Goal: Task Accomplishment & Management: Manage account settings

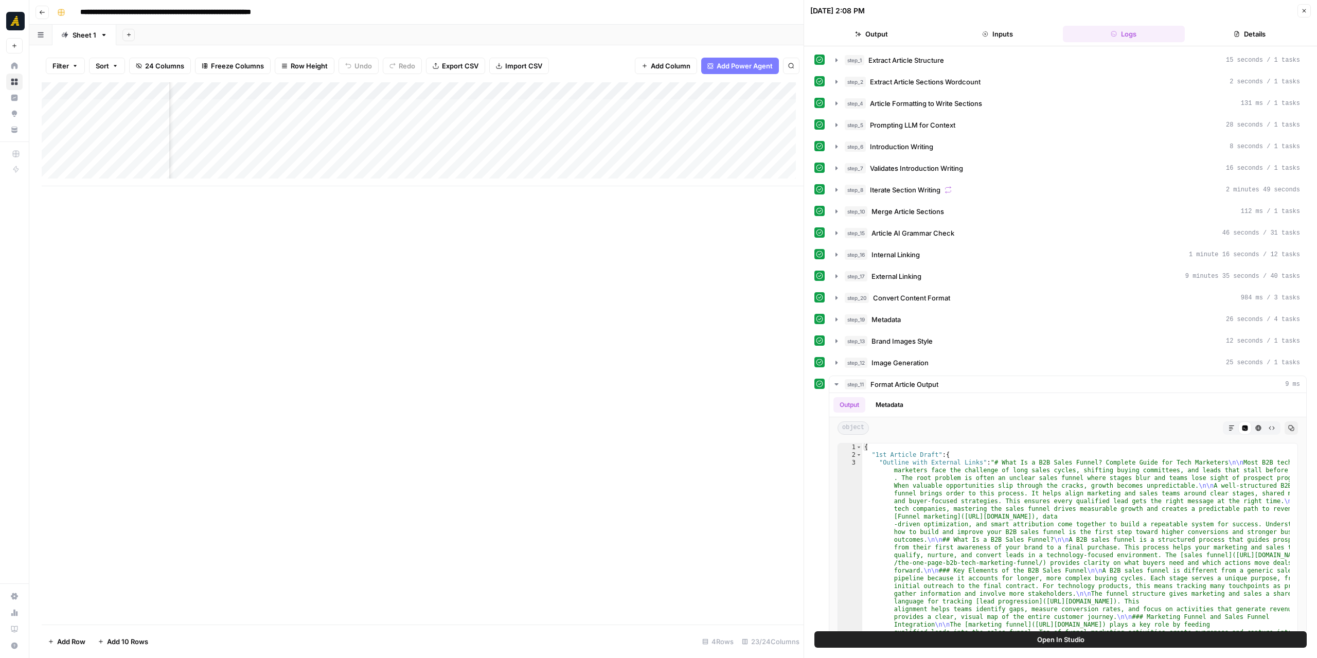
scroll to position [0, 1801]
click at [185, 107] on div "Add Column" at bounding box center [423, 134] width 762 height 104
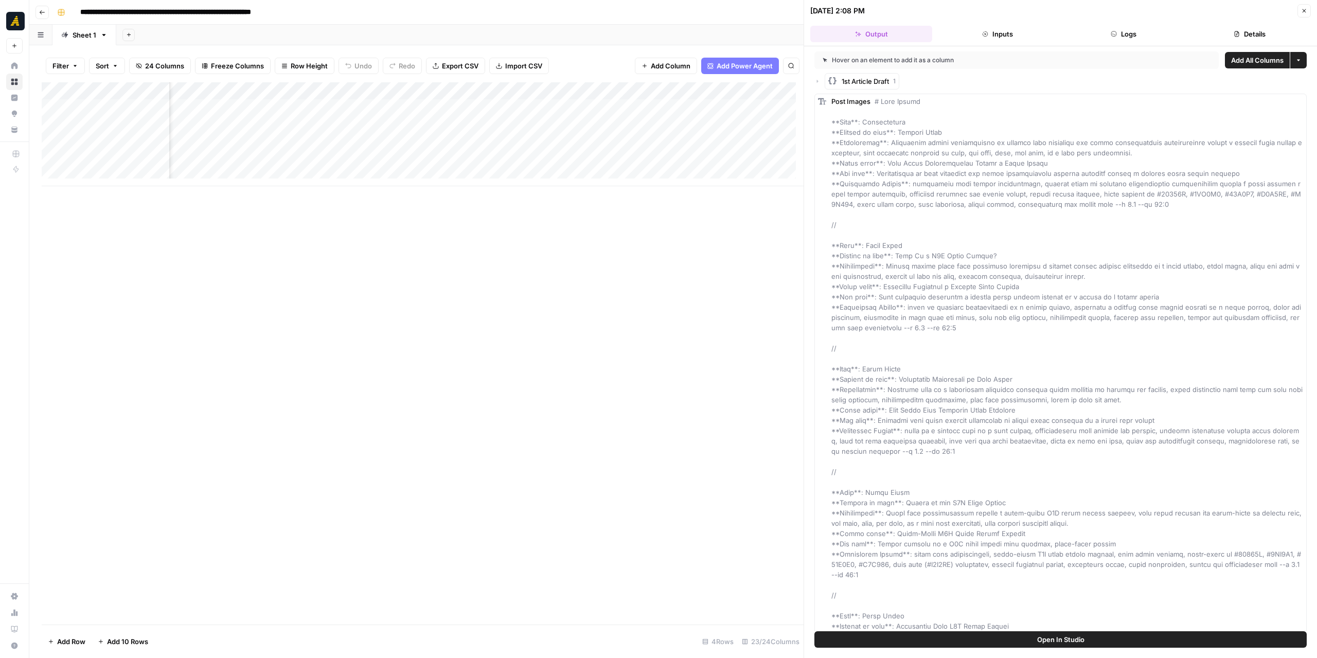
click at [1256, 59] on span "Add All Columns" at bounding box center [1257, 60] width 52 height 10
click at [526, 86] on div "Add Column" at bounding box center [423, 134] width 762 height 104
click at [549, 136] on span "JSON" at bounding box center [524, 140] width 79 height 10
click at [594, 159] on span "Markdown" at bounding box center [616, 156] width 48 height 10
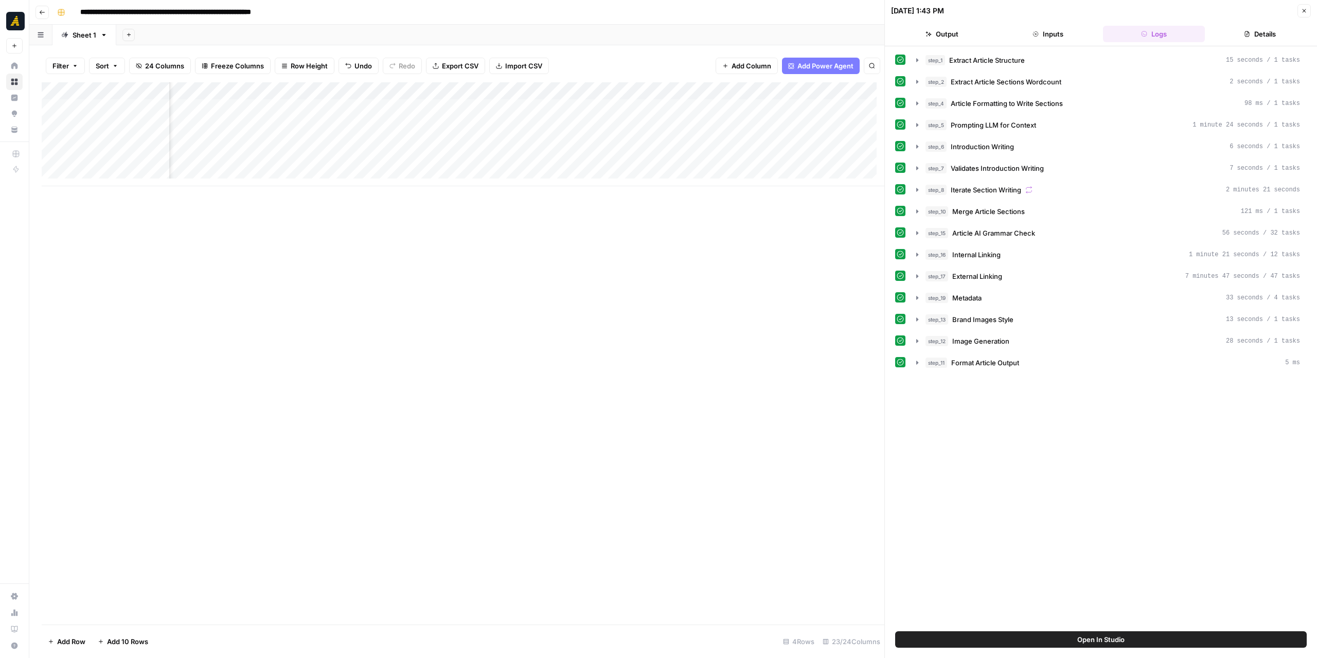
scroll to position [0, 1474]
drag, startPoint x: 617, startPoint y: 187, endPoint x: 629, endPoint y: 185, distance: 12.5
click at [629, 185] on div "Add Column" at bounding box center [463, 353] width 842 height 542
click at [918, 360] on icon "button" at bounding box center [917, 362] width 8 height 8
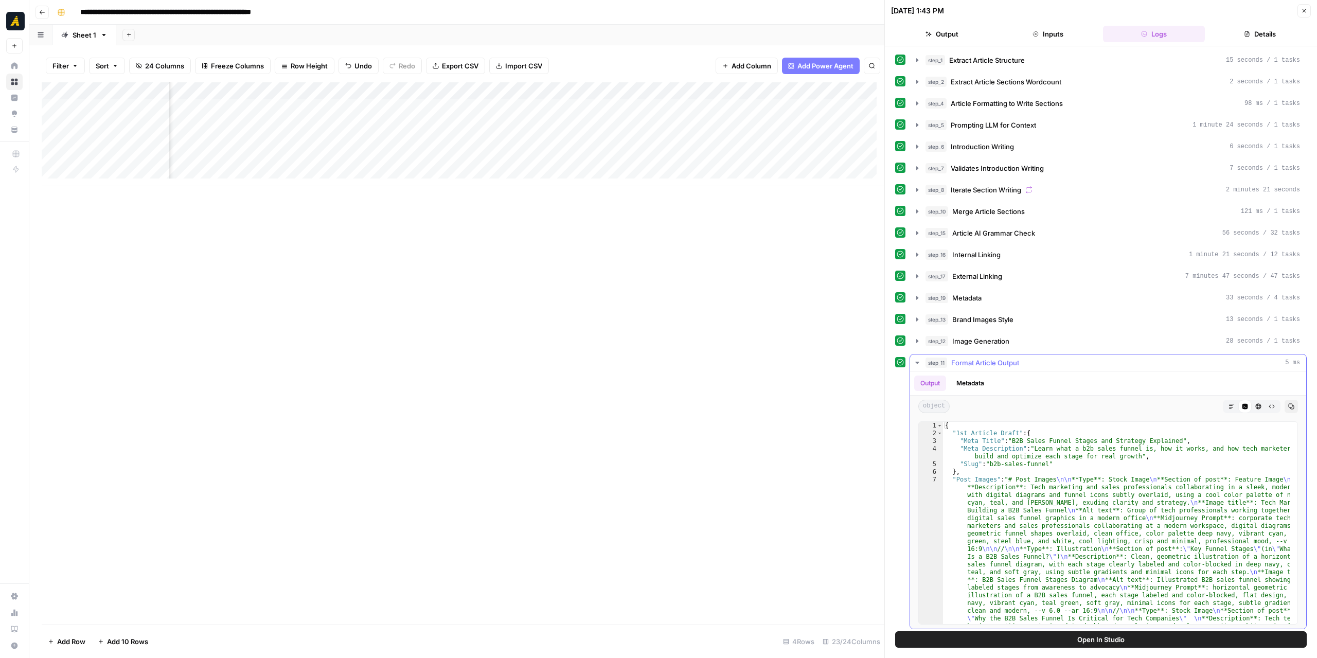
click at [1233, 405] on button "Markdown" at bounding box center [1231, 406] width 13 height 13
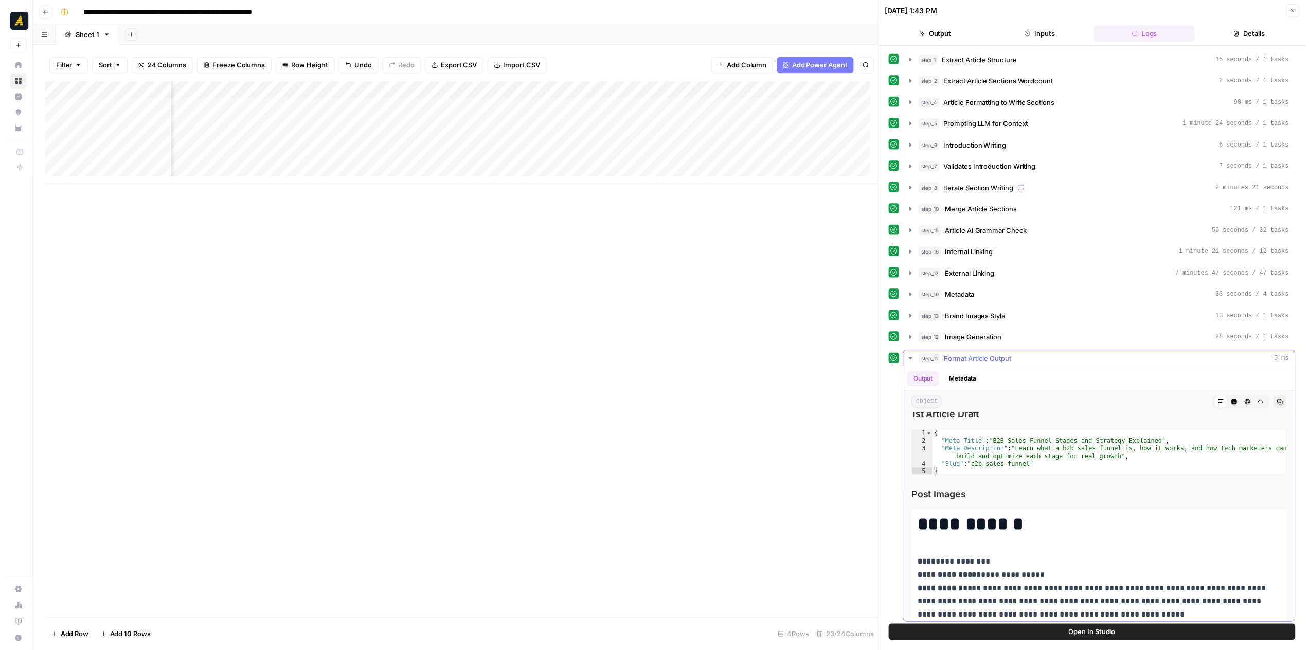
scroll to position [0, 0]
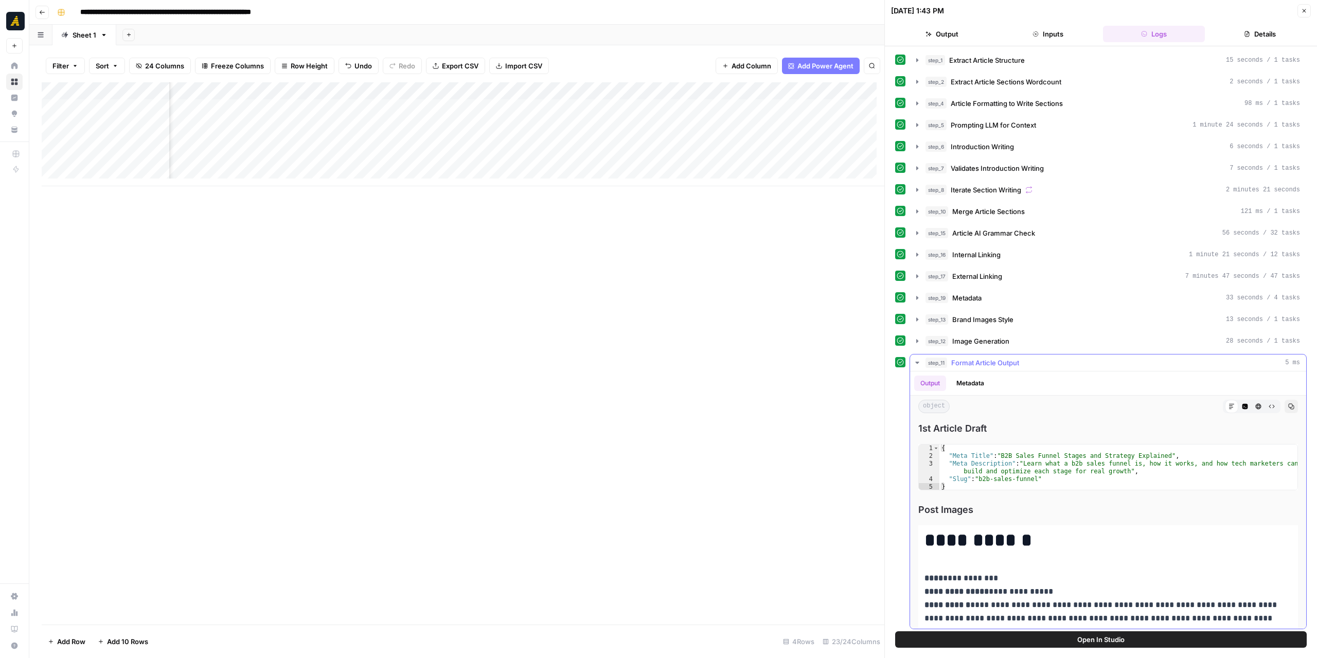
click at [914, 358] on icon "button" at bounding box center [917, 362] width 8 height 8
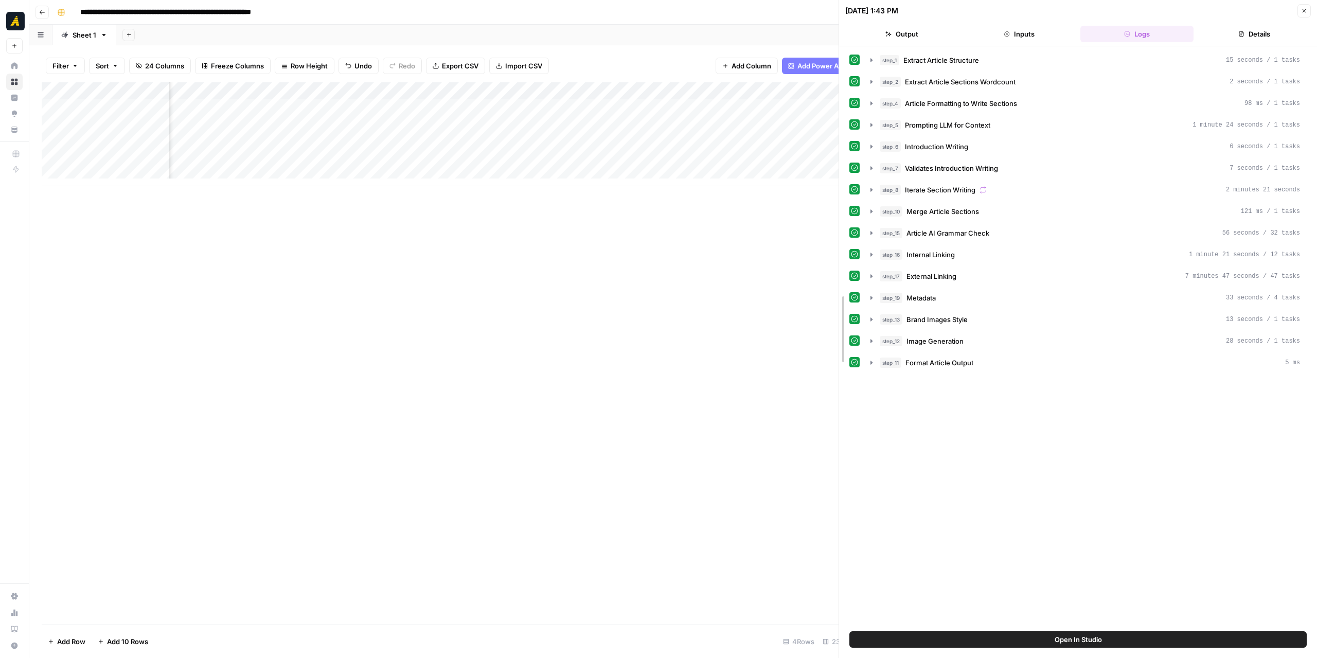
drag, startPoint x: 887, startPoint y: 414, endPoint x: 841, endPoint y: 411, distance: 45.8
click at [729, 109] on div "Add Column" at bounding box center [440, 134] width 797 height 104
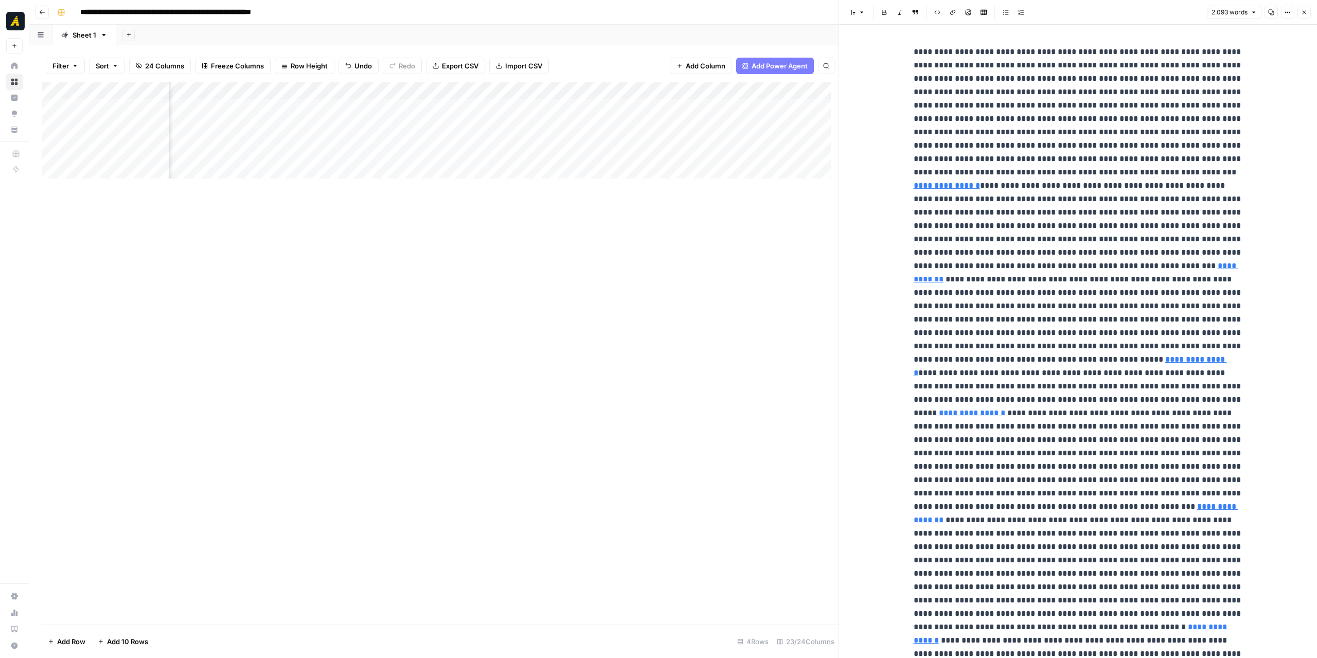
click at [1302, 13] on icon "button" at bounding box center [1304, 12] width 6 height 6
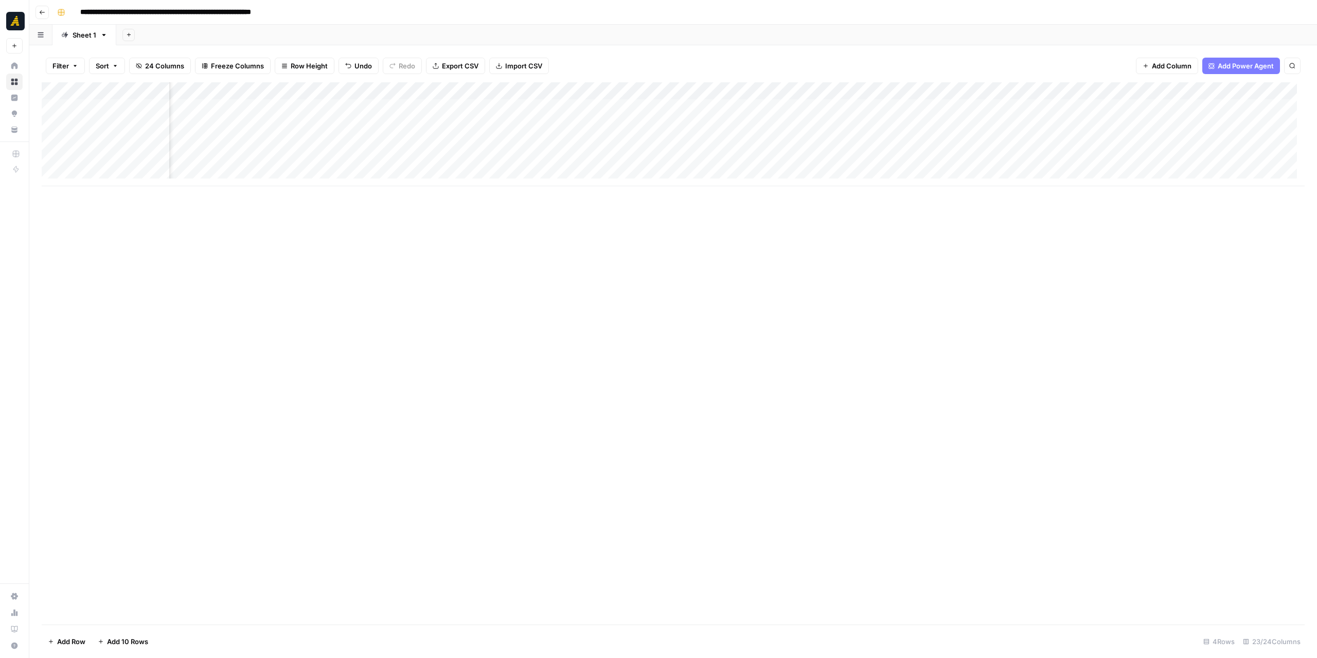
scroll to position [0, 1292]
click at [596, 87] on div "Add Column" at bounding box center [673, 134] width 1263 height 104
click at [509, 190] on span "Edit Workflow" at bounding box center [522, 192] width 90 height 10
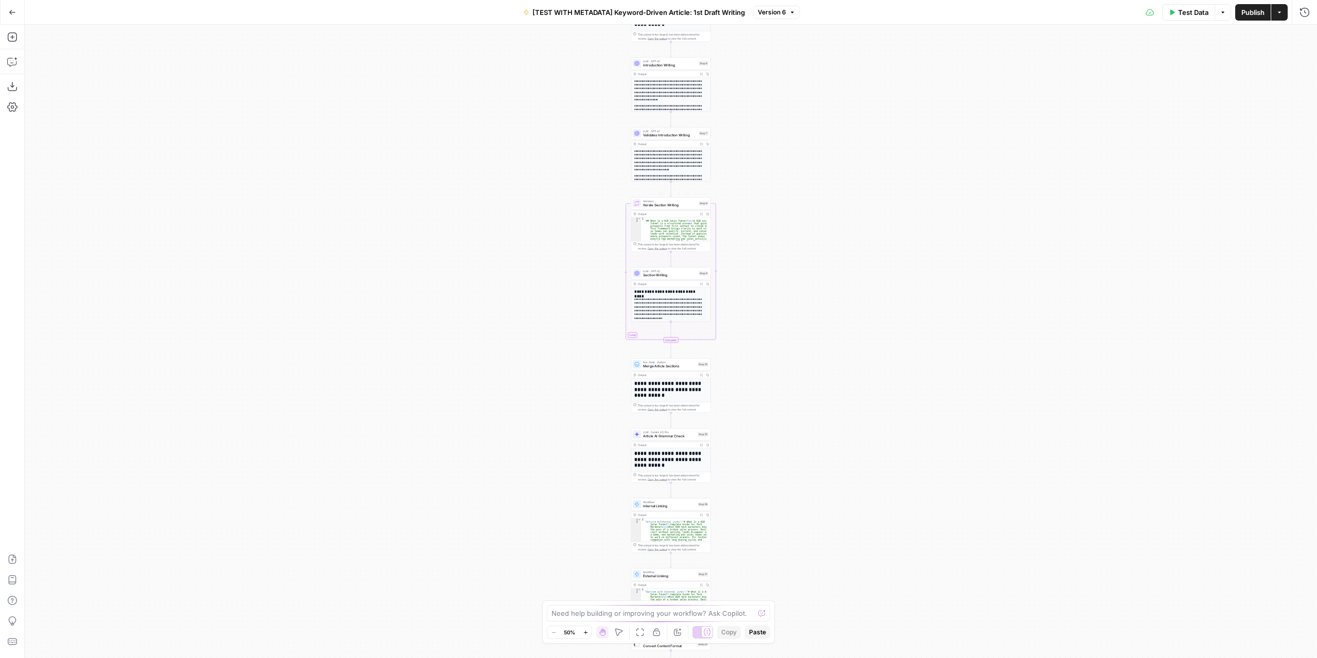
drag, startPoint x: 812, startPoint y: 510, endPoint x: 783, endPoint y: 324, distance: 188.3
click at [795, 191] on div "Workflow Input Settings Inputs LLM · GPT-4.1 Extract Article Structure Step 1 O…" at bounding box center [671, 341] width 1292 height 633
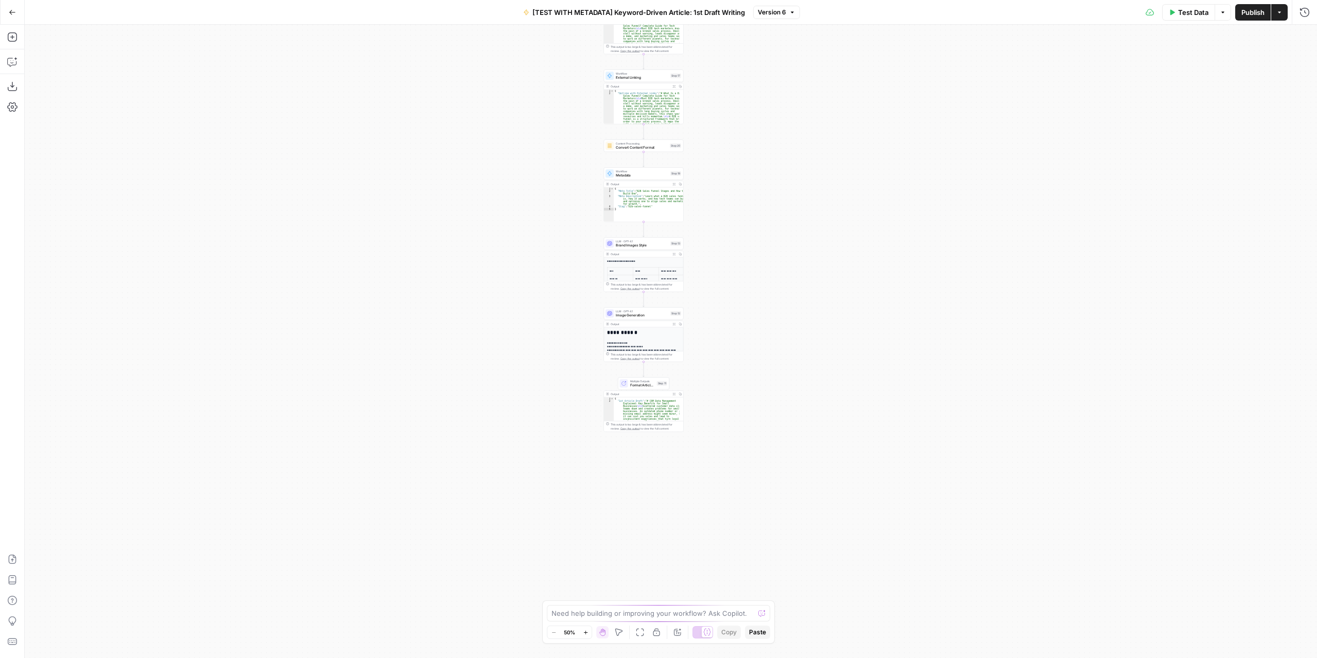
drag, startPoint x: 781, startPoint y: 470, endPoint x: 760, endPoint y: 255, distance: 215.5
click at [760, 256] on div "Workflow Input Settings Inputs LLM · GPT-4.1 Extract Article Structure Step 1 O…" at bounding box center [671, 341] width 1292 height 633
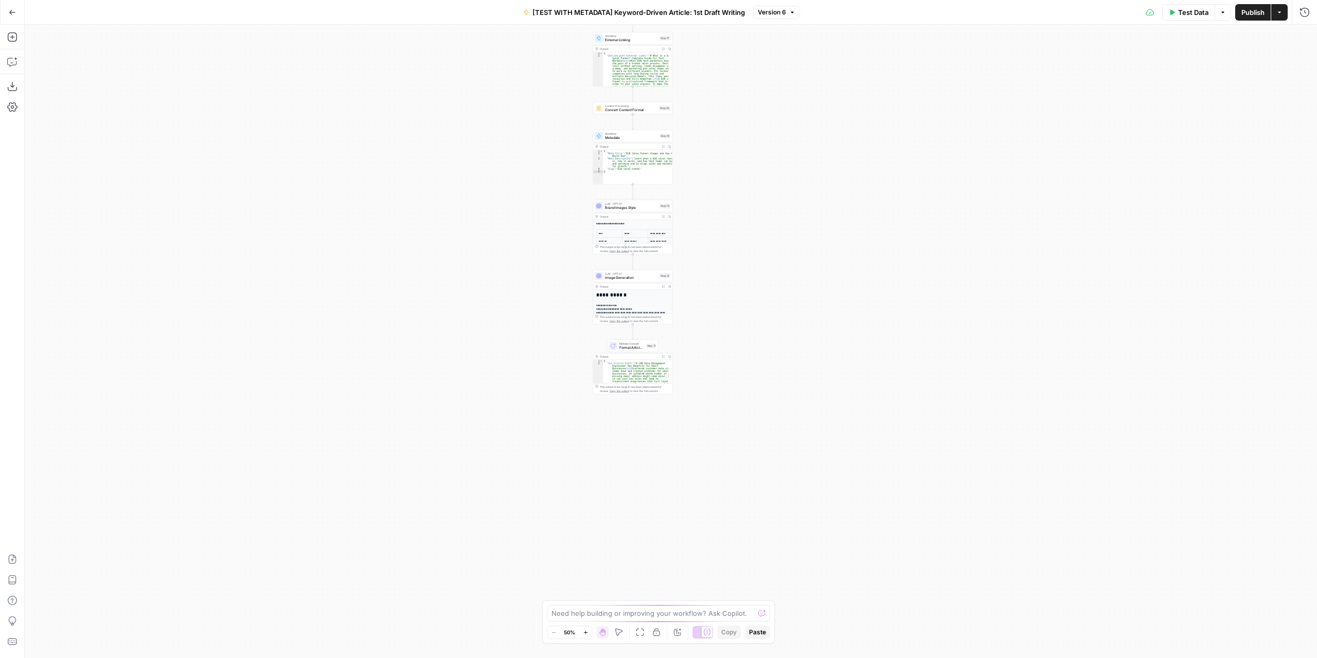
click at [725, 303] on div "Workflow Input Settings Inputs LLM · GPT-4.1 Extract Article Structure Step 1 O…" at bounding box center [671, 341] width 1292 height 633
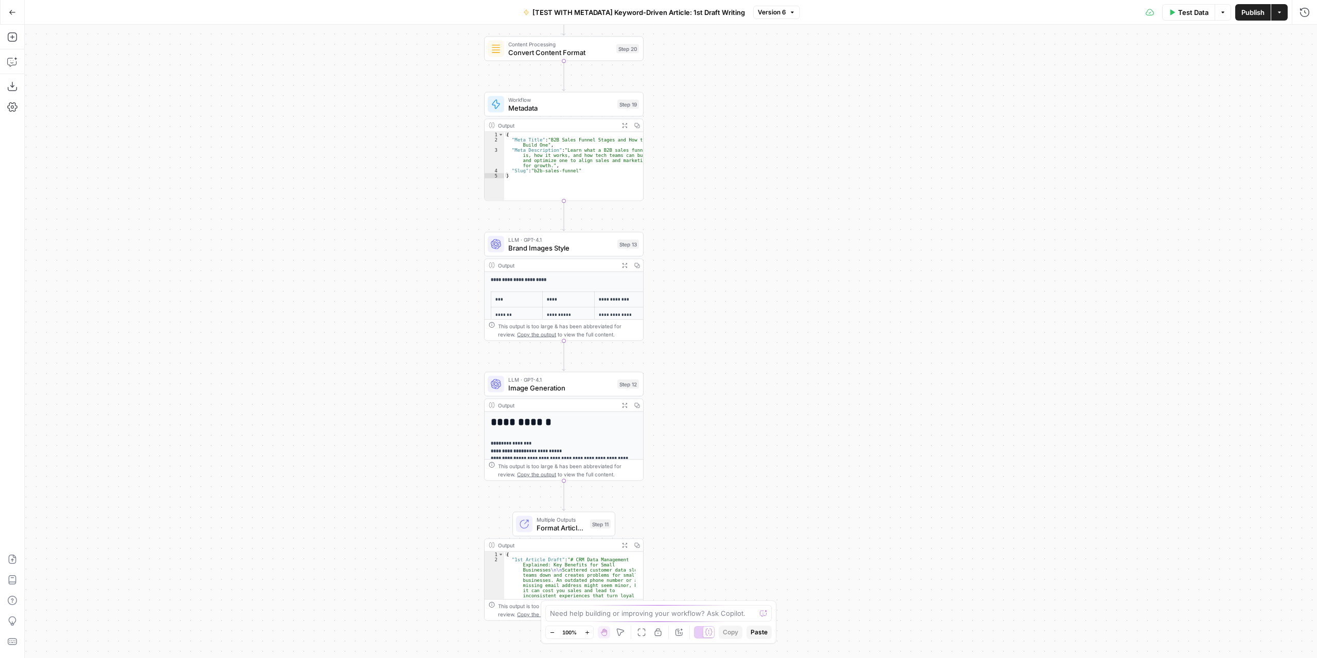
drag, startPoint x: 715, startPoint y: 282, endPoint x: 738, endPoint y: 418, distance: 137.7
click at [738, 418] on div "Workflow Input Settings Inputs LLM · GPT-4.1 Extract Article Structure Step 1 O…" at bounding box center [671, 341] width 1292 height 633
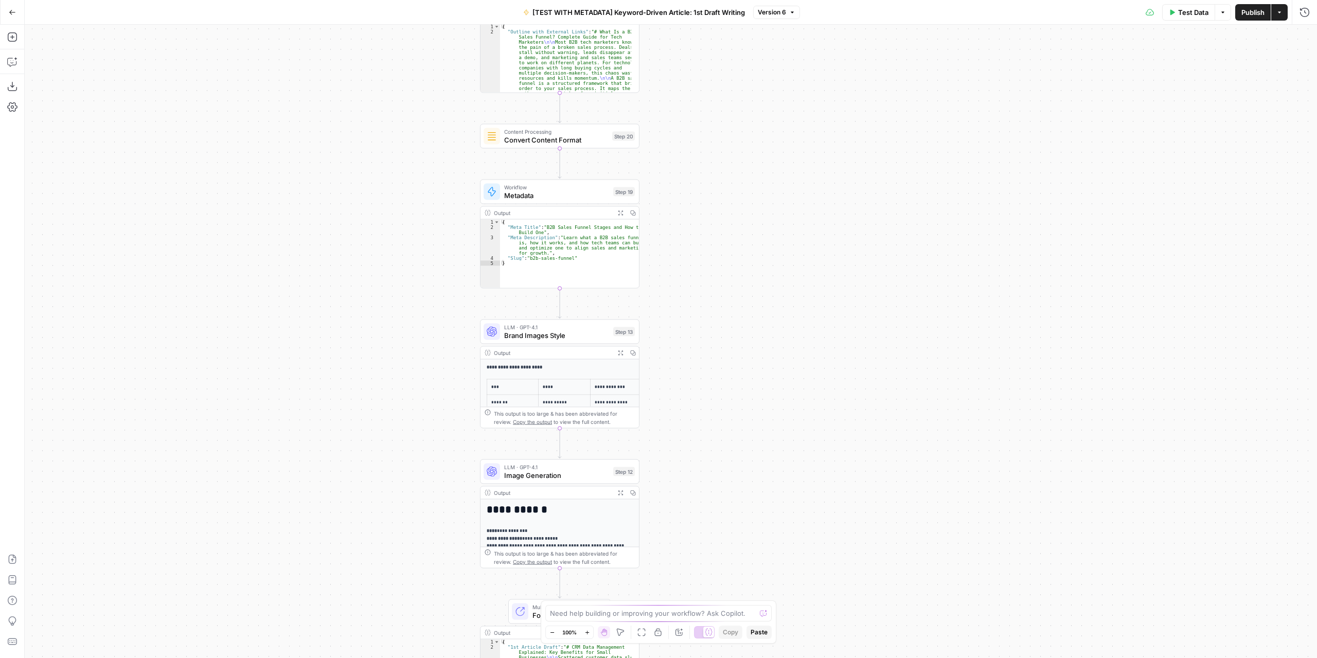
drag, startPoint x: 729, startPoint y: 277, endPoint x: 725, endPoint y: 372, distance: 95.2
click at [727, 379] on div "Workflow Input Settings Inputs LLM · GPT-4.1 Extract Article Structure Step 1 O…" at bounding box center [671, 341] width 1292 height 633
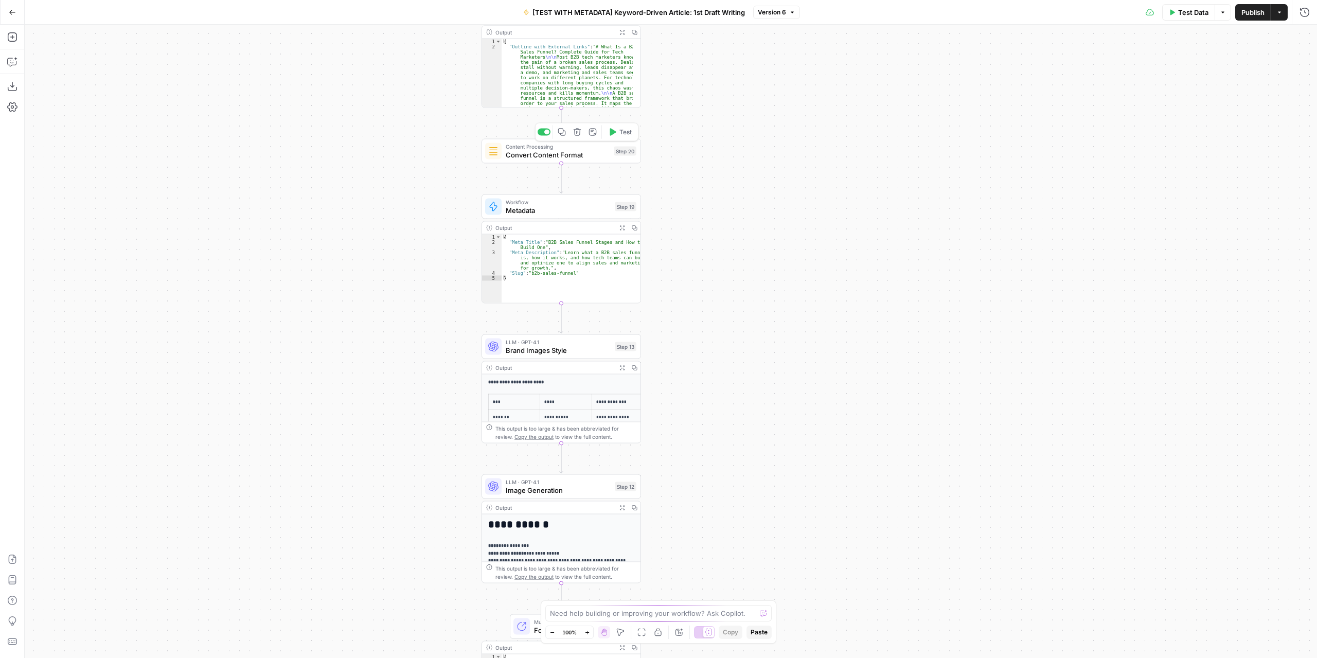
click at [612, 132] on icon "button" at bounding box center [613, 131] width 6 height 7
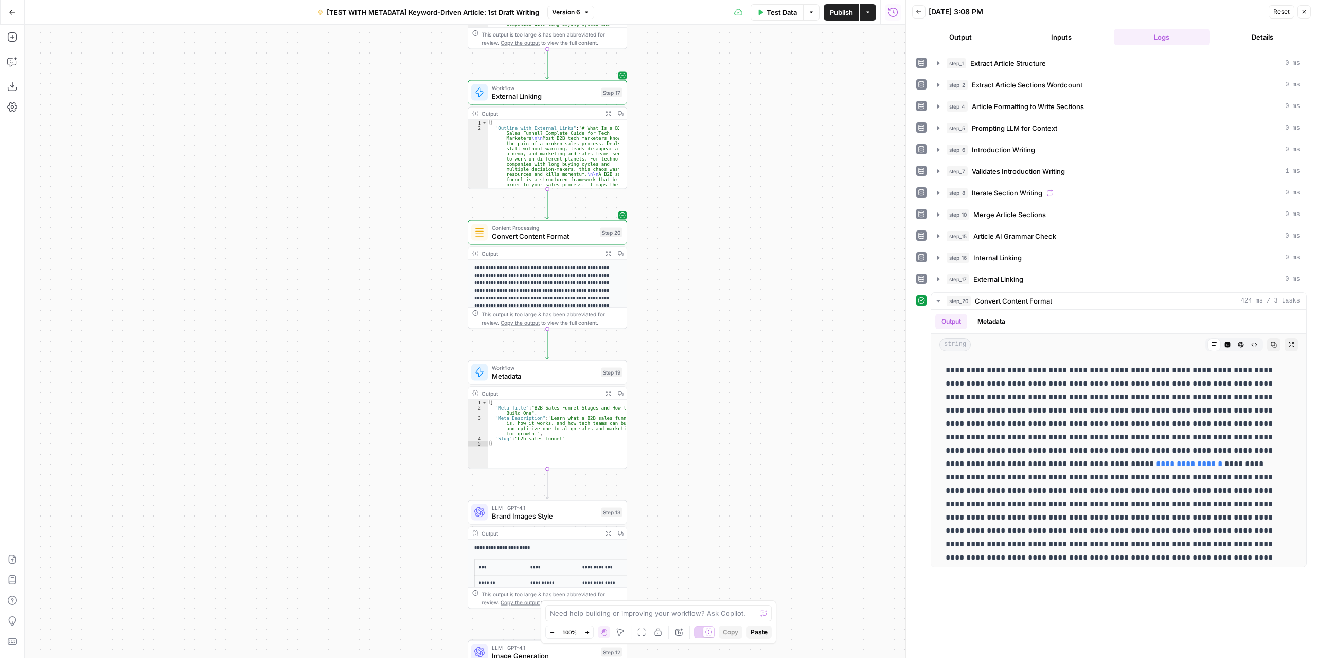
drag, startPoint x: 836, startPoint y: 227, endPoint x: 824, endPoint y: 304, distance: 78.0
click at [824, 304] on div "Workflow Input Settings Inputs LLM · GPT-4.1 Extract Article Structure Step 1 O…" at bounding box center [465, 341] width 881 height 633
click at [594, 236] on span "Convert Content Format" at bounding box center [544, 236] width 104 height 10
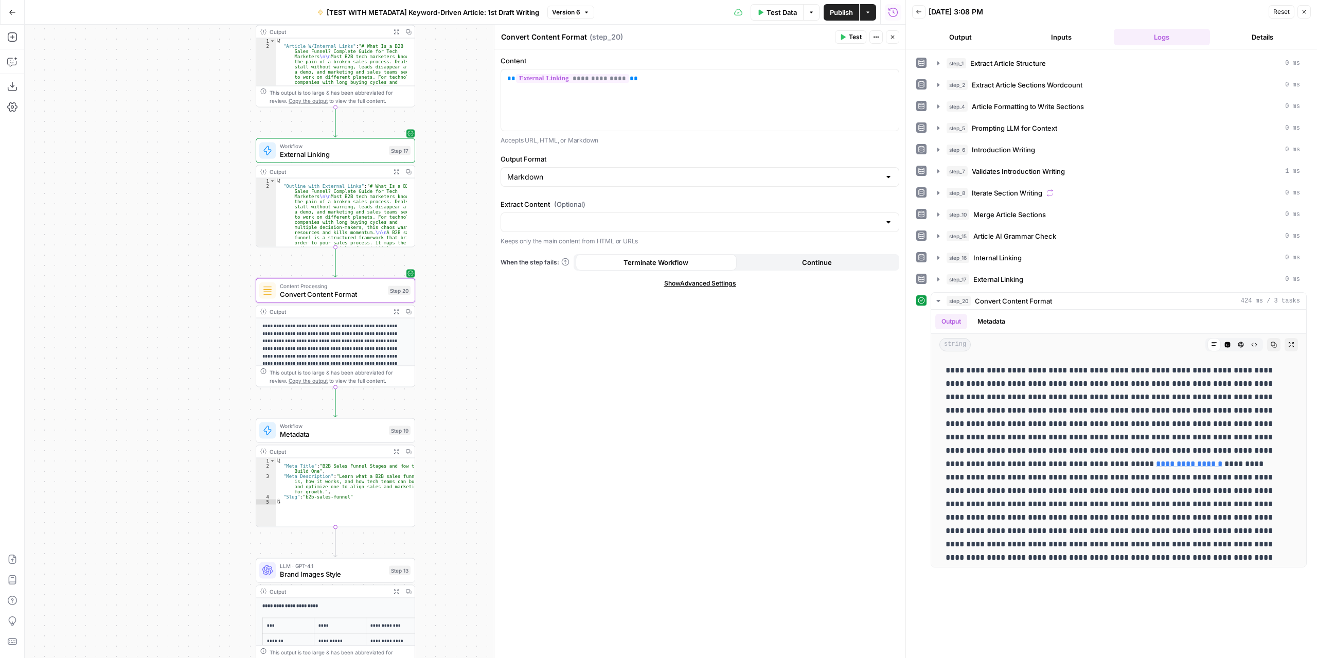
drag, startPoint x: 441, startPoint y: 222, endPoint x: 233, endPoint y: 280, distance: 216.3
click at [233, 280] on div "Workflow Input Settings Inputs LLM · GPT-4.1 Extract Article Structure Step 1 O…" at bounding box center [465, 341] width 881 height 633
drag, startPoint x: 694, startPoint y: 83, endPoint x: 489, endPoint y: 80, distance: 205.2
click at [489, 80] on body "Marketers in Demand New Home Browse Insights Opportunities Your Data Recent Gri…" at bounding box center [658, 329] width 1317 height 658
click at [889, 78] on icon "button" at bounding box center [889, 78] width 5 height 5
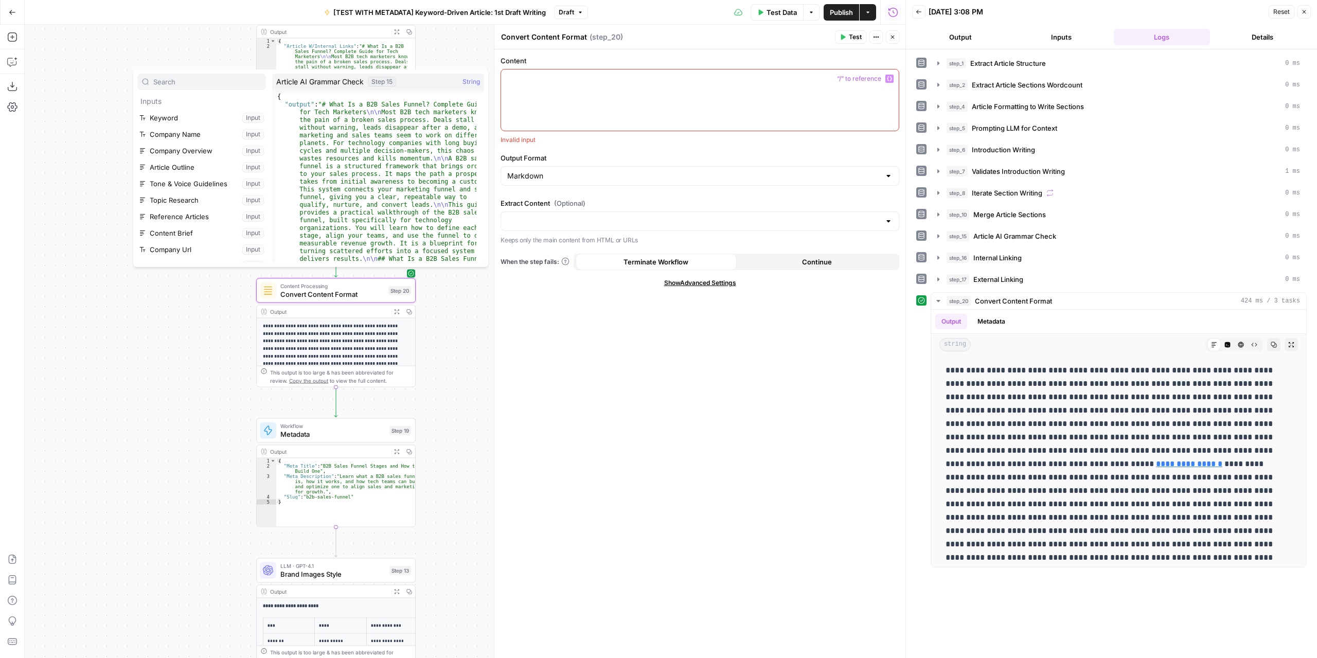
scroll to position [208, 0]
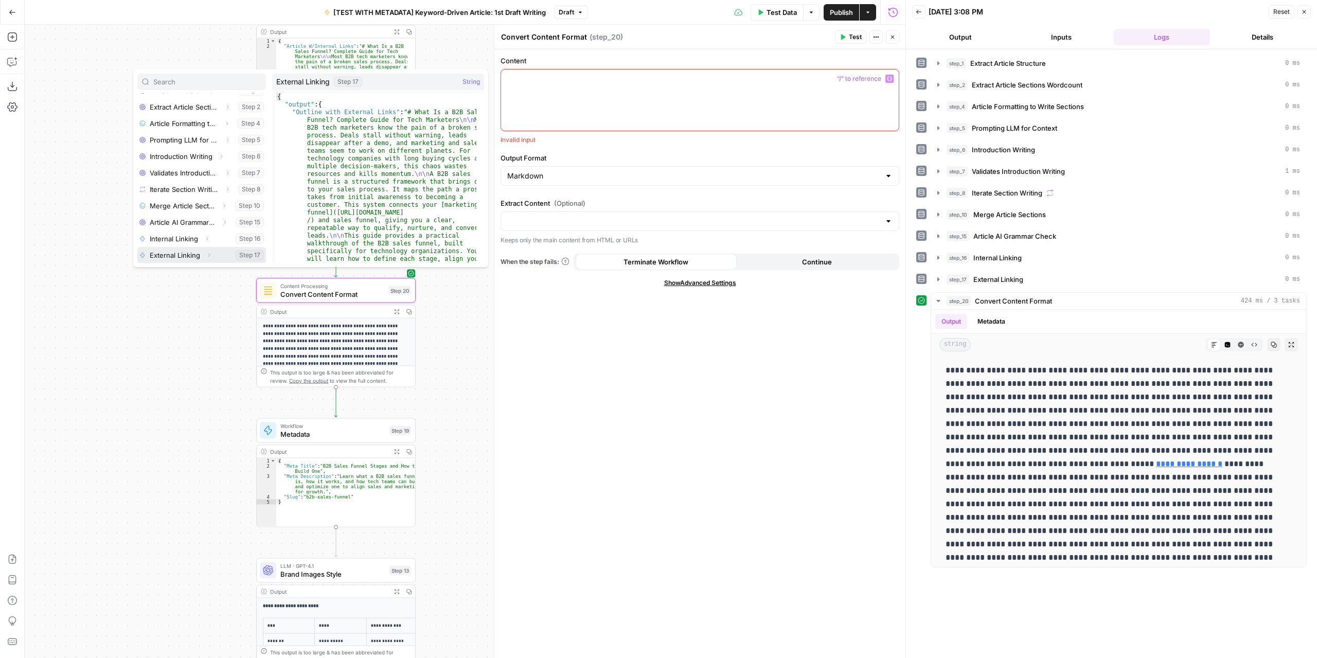
click at [208, 256] on icon "button" at bounding box center [209, 255] width 6 height 6
drag, startPoint x: 180, startPoint y: 254, endPoint x: 206, endPoint y: 230, distance: 34.9
click at [180, 254] on icon "button" at bounding box center [180, 255] width 6 height 6
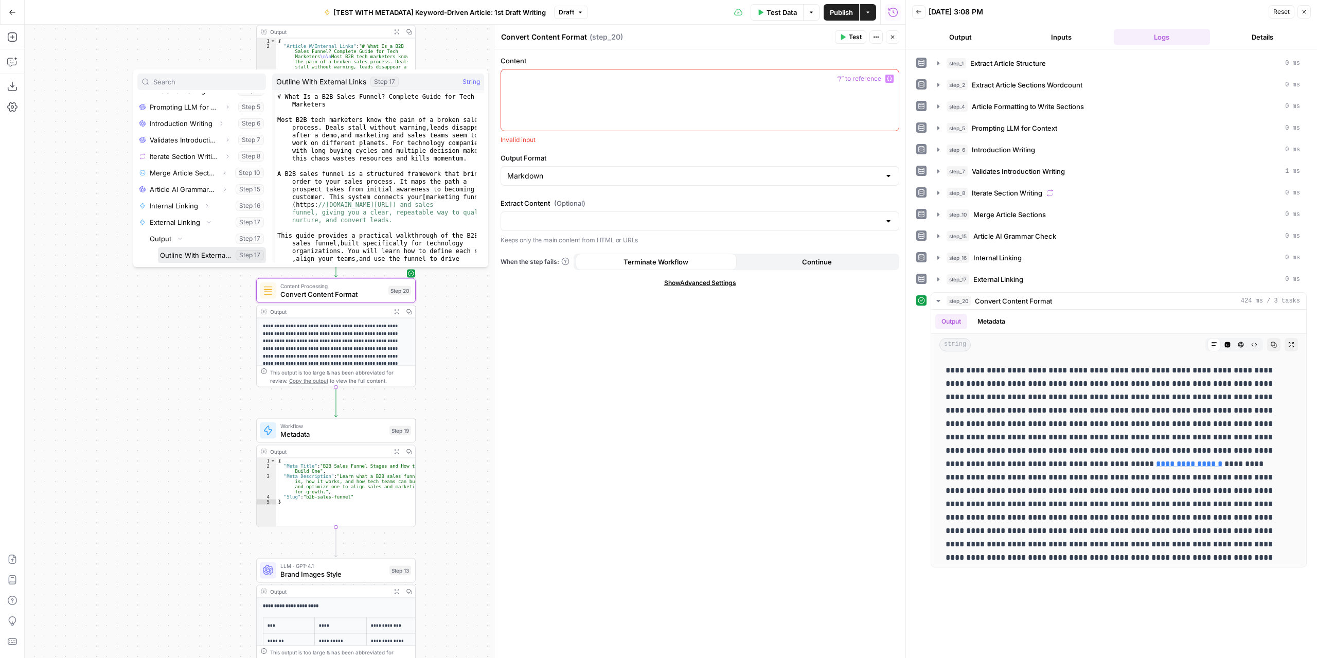
click at [209, 255] on button "Select variable Outline With External Links" at bounding box center [212, 255] width 108 height 16
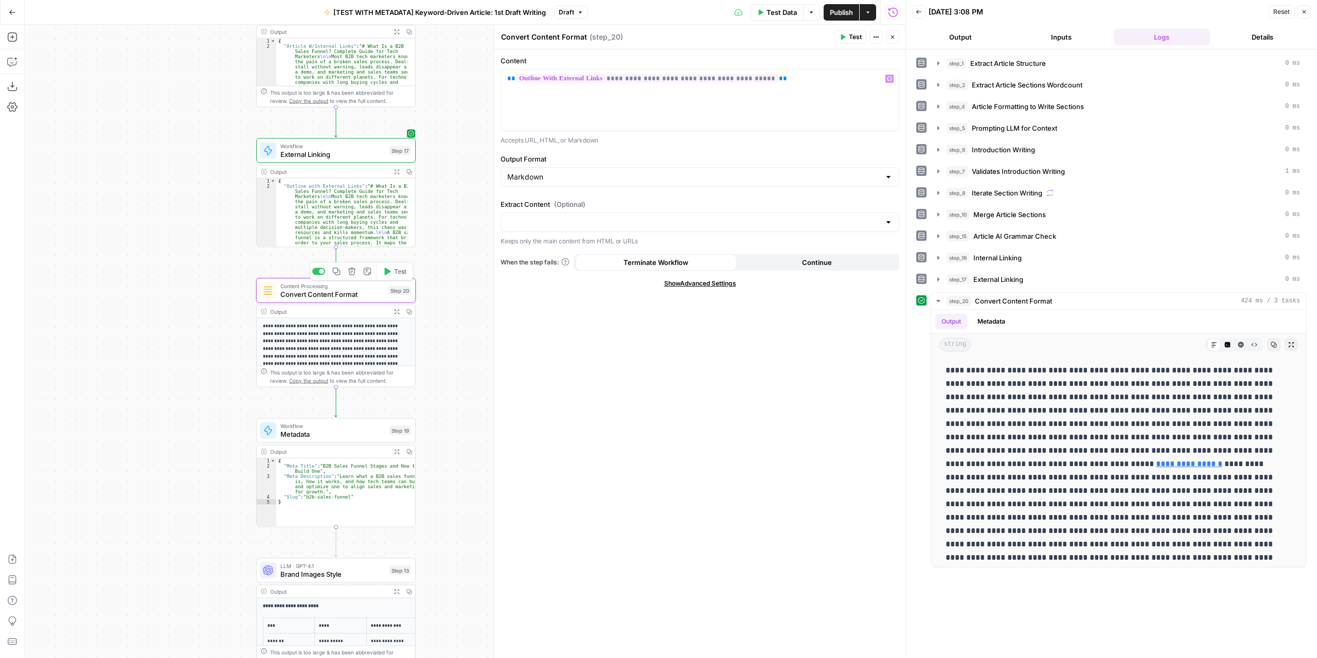
click at [393, 276] on button "Test" at bounding box center [395, 271] width 32 height 13
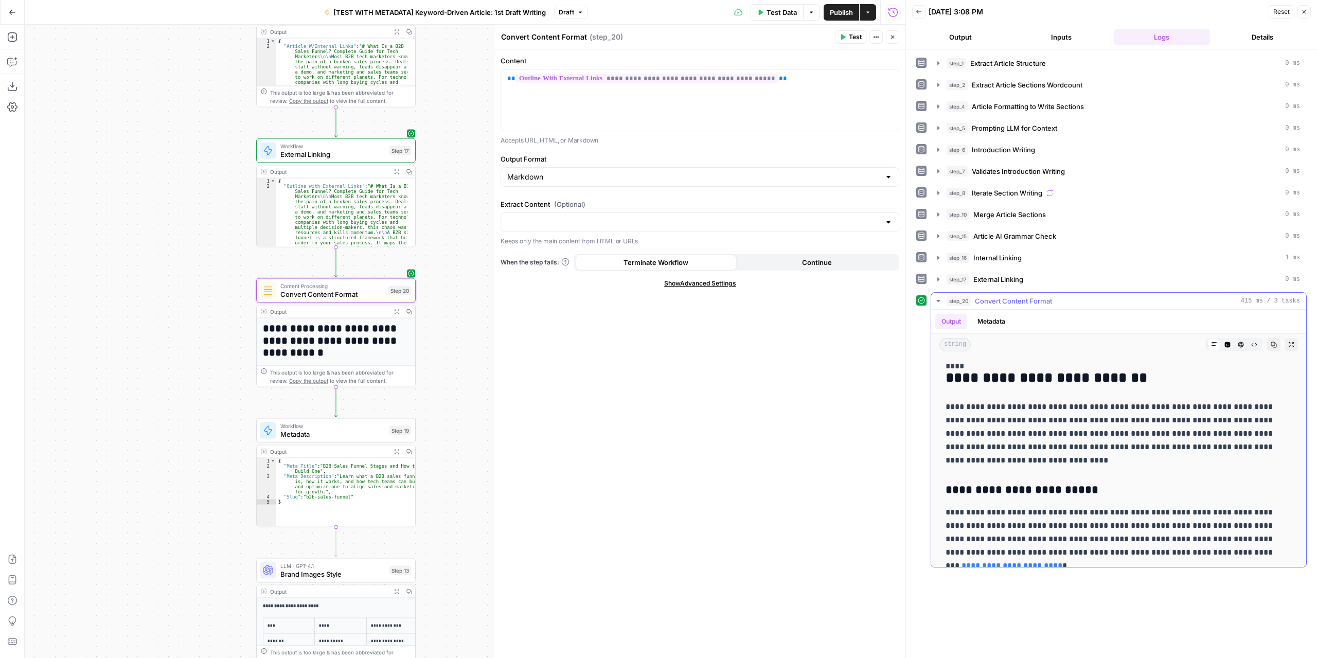
scroll to position [257, 0]
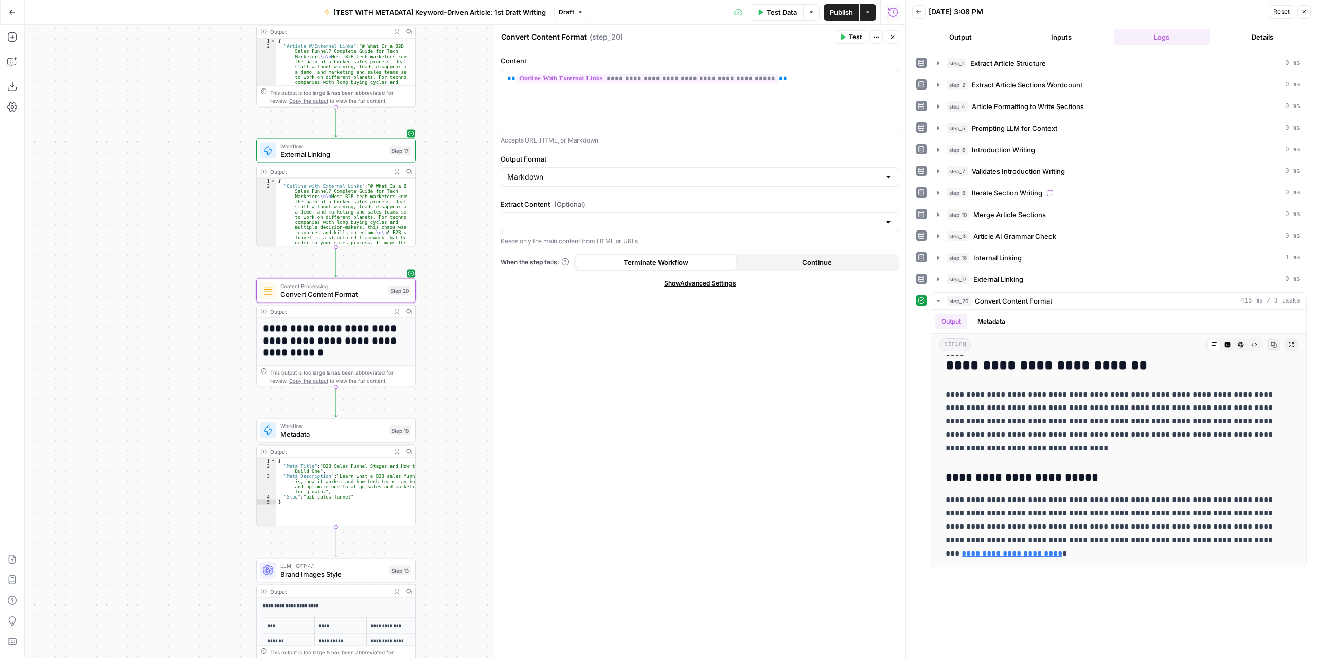
click at [839, 17] on span "Publish" at bounding box center [841, 12] width 23 height 10
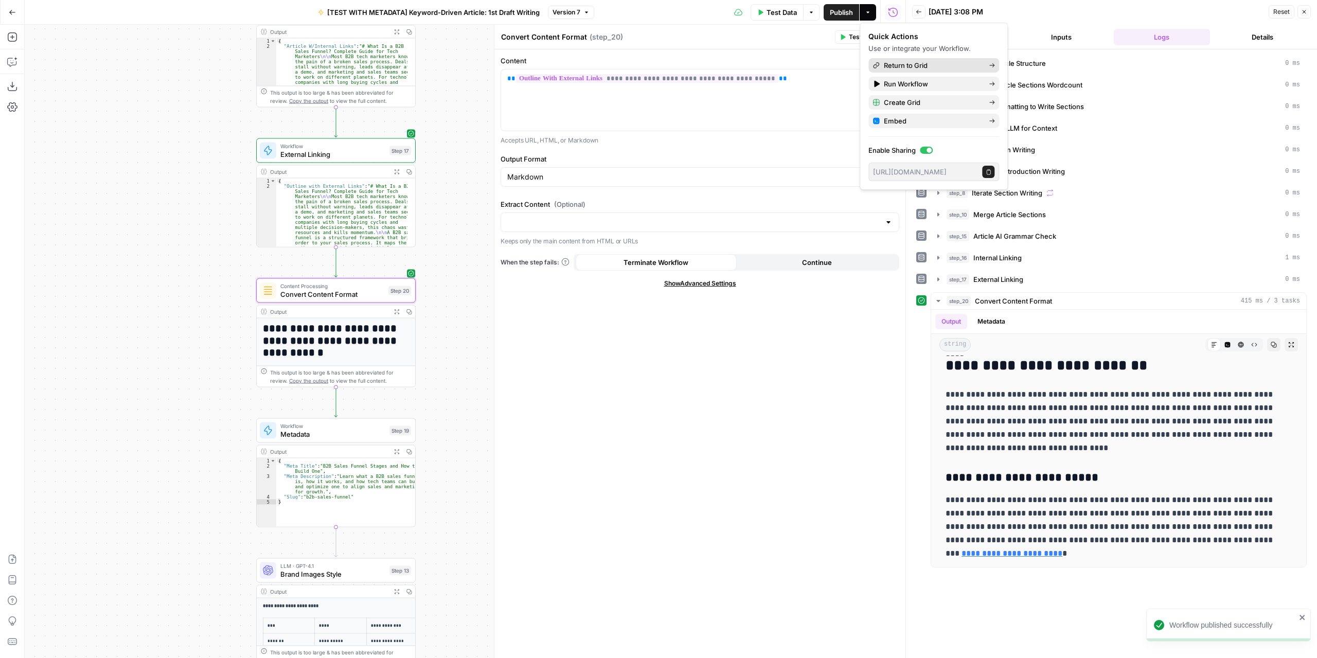
click at [963, 67] on span "Return to Grid" at bounding box center [932, 65] width 97 height 10
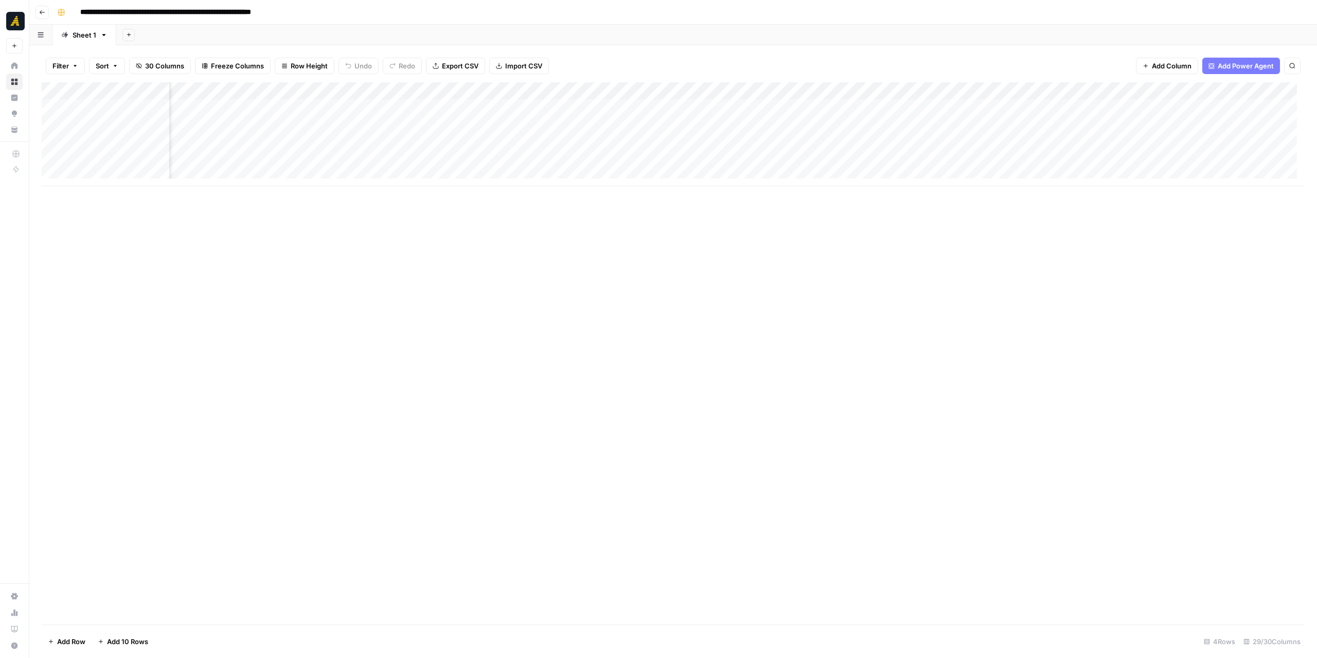
scroll to position [0, 1774]
click at [1240, 91] on div "Add Column" at bounding box center [673, 134] width 1263 height 104
click at [1211, 192] on span "Remove Column" at bounding box center [1223, 192] width 90 height 10
click at [627, 105] on span "Delete" at bounding box center [621, 106] width 22 height 10
click at [1149, 89] on div "Add Column" at bounding box center [673, 134] width 1263 height 104
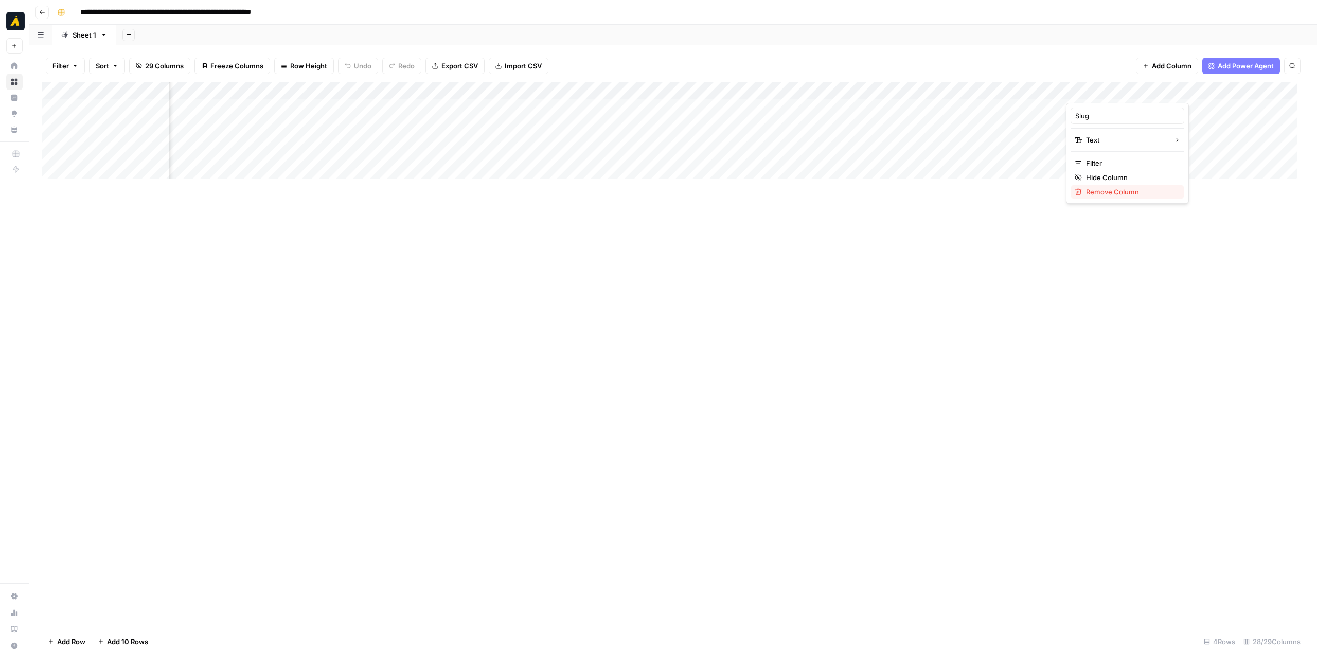
click at [1099, 194] on span "Remove Column" at bounding box center [1131, 192] width 90 height 10
drag, startPoint x: 632, startPoint y: 102, endPoint x: 642, endPoint y: 103, distance: 10.8
click at [632, 103] on span "Delete" at bounding box center [621, 106] width 22 height 10
click at [1055, 92] on div "Add Column" at bounding box center [673, 134] width 1263 height 104
click at [1014, 196] on button "Remove Column" at bounding box center [1035, 192] width 114 height 14
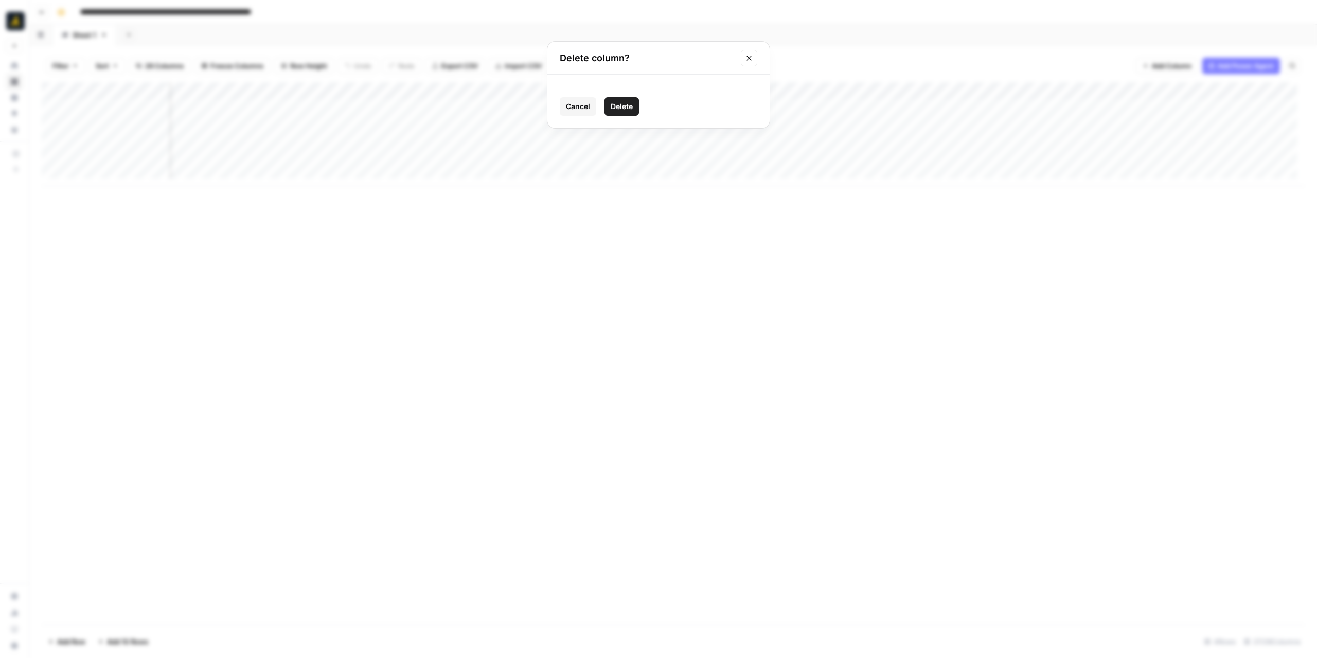
click at [631, 98] on button "Delete" at bounding box center [621, 106] width 34 height 19
click at [965, 91] on div "Add Column" at bounding box center [673, 134] width 1263 height 104
click at [904, 187] on span "Remove Column" at bounding box center [946, 192] width 90 height 10
click at [630, 111] on span "Delete" at bounding box center [621, 106] width 22 height 10
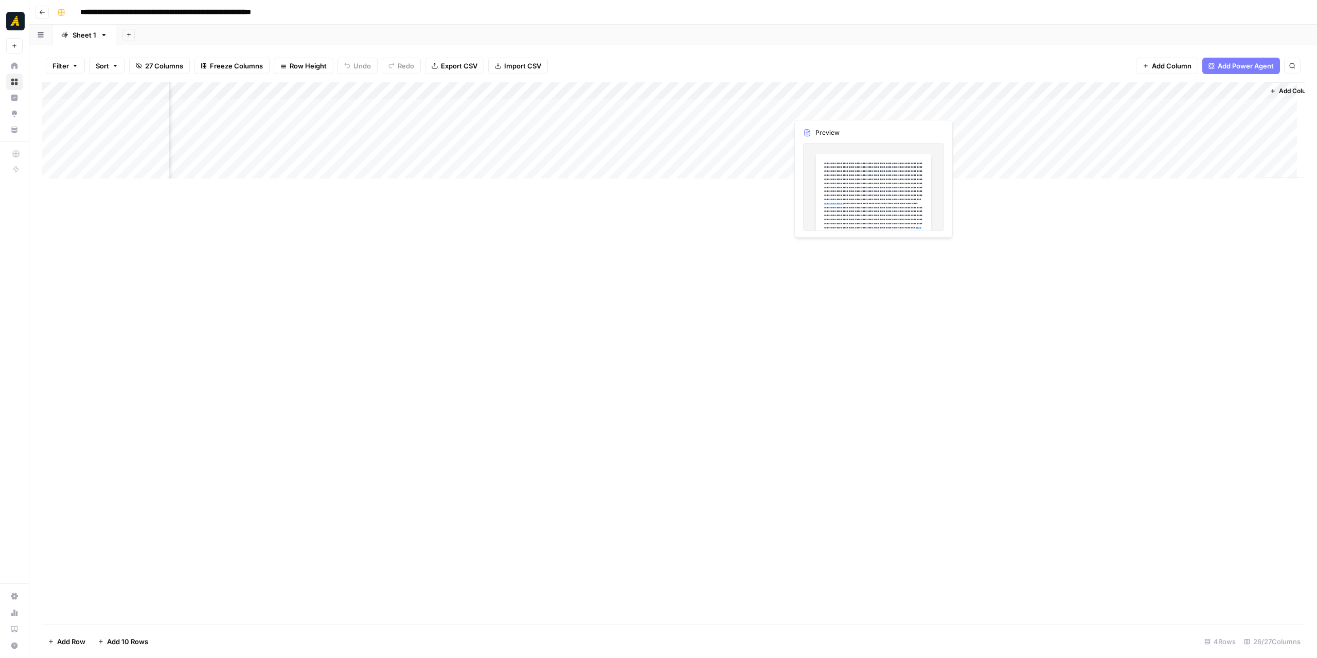
scroll to position [0, 1705]
click at [872, 91] on div "Add Column" at bounding box center [673, 134] width 1263 height 104
click at [941, 92] on div at bounding box center [902, 92] width 93 height 21
click at [922, 191] on span "Remove Column" at bounding box center [921, 192] width 90 height 10
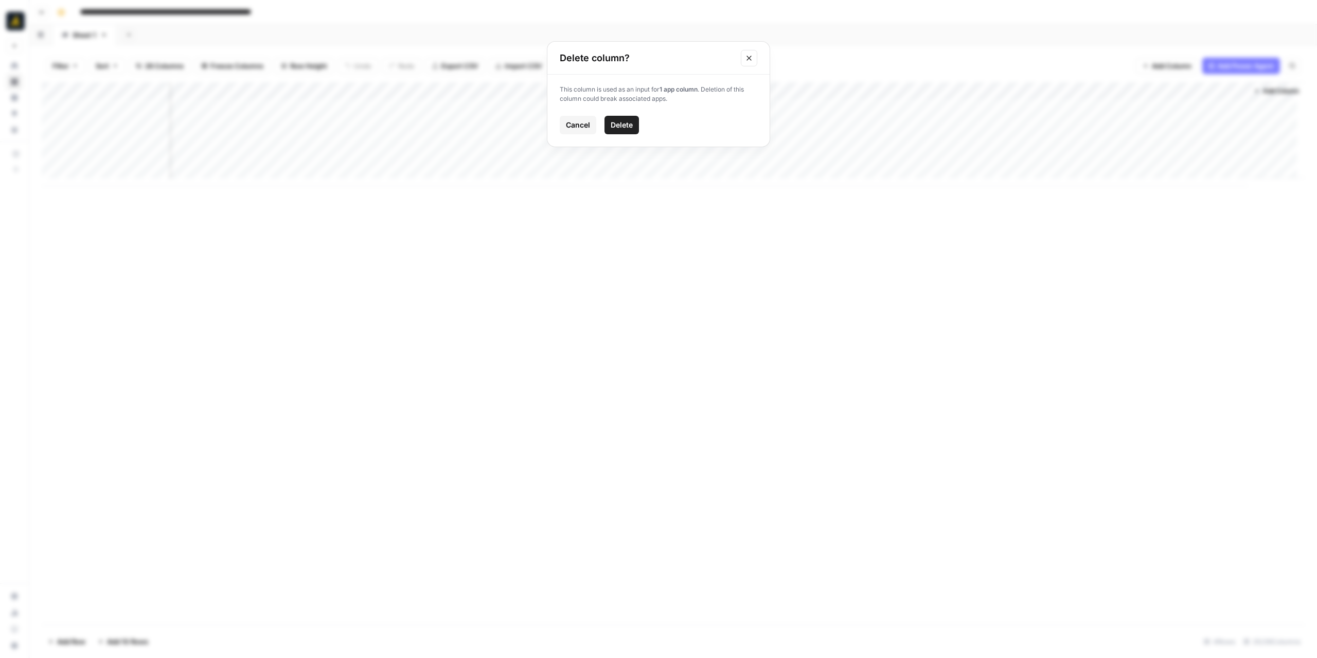
click at [632, 122] on span "Delete" at bounding box center [621, 125] width 22 height 10
click at [939, 93] on div "Add Column" at bounding box center [673, 134] width 1263 height 104
click at [901, 192] on span "Remove Column" at bounding box center [921, 192] width 90 height 10
click at [629, 110] on span "Delete" at bounding box center [621, 106] width 22 height 10
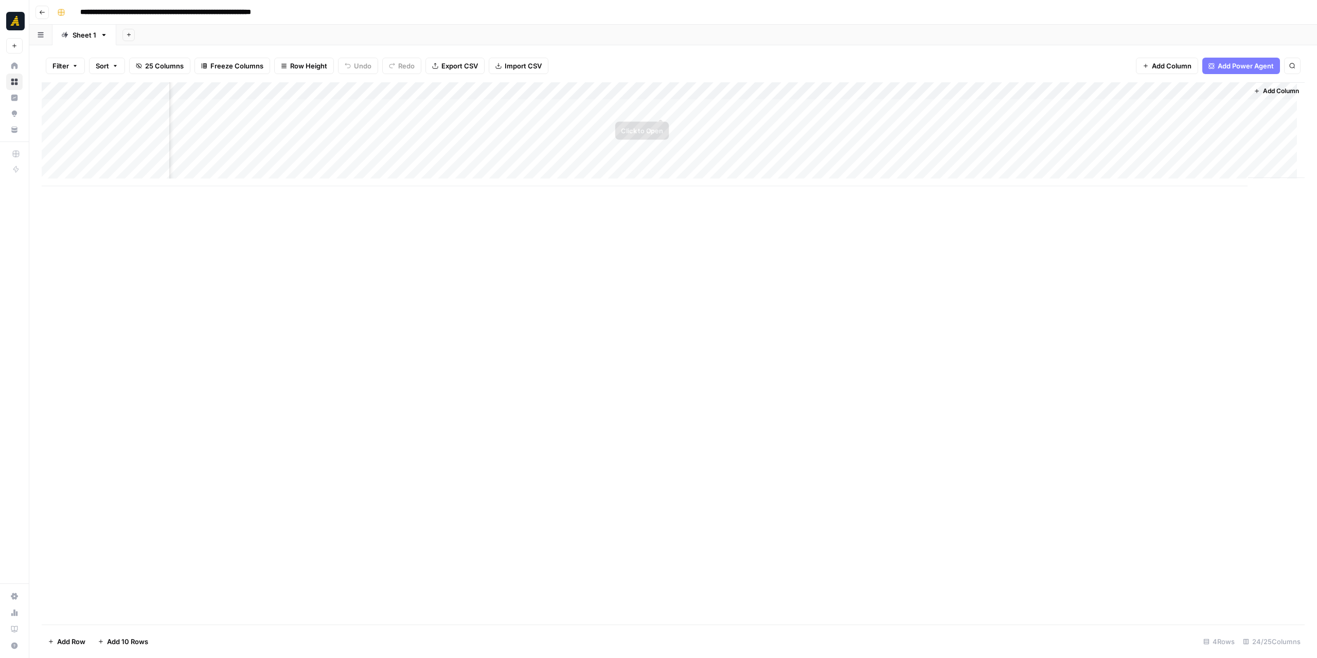
scroll to position [0, 1520]
click at [938, 92] on div "Add Column" at bounding box center [673, 134] width 1263 height 104
click at [906, 189] on span "Remove Column" at bounding box center [921, 192] width 90 height 10
click at [624, 104] on span "Delete" at bounding box center [621, 106] width 22 height 10
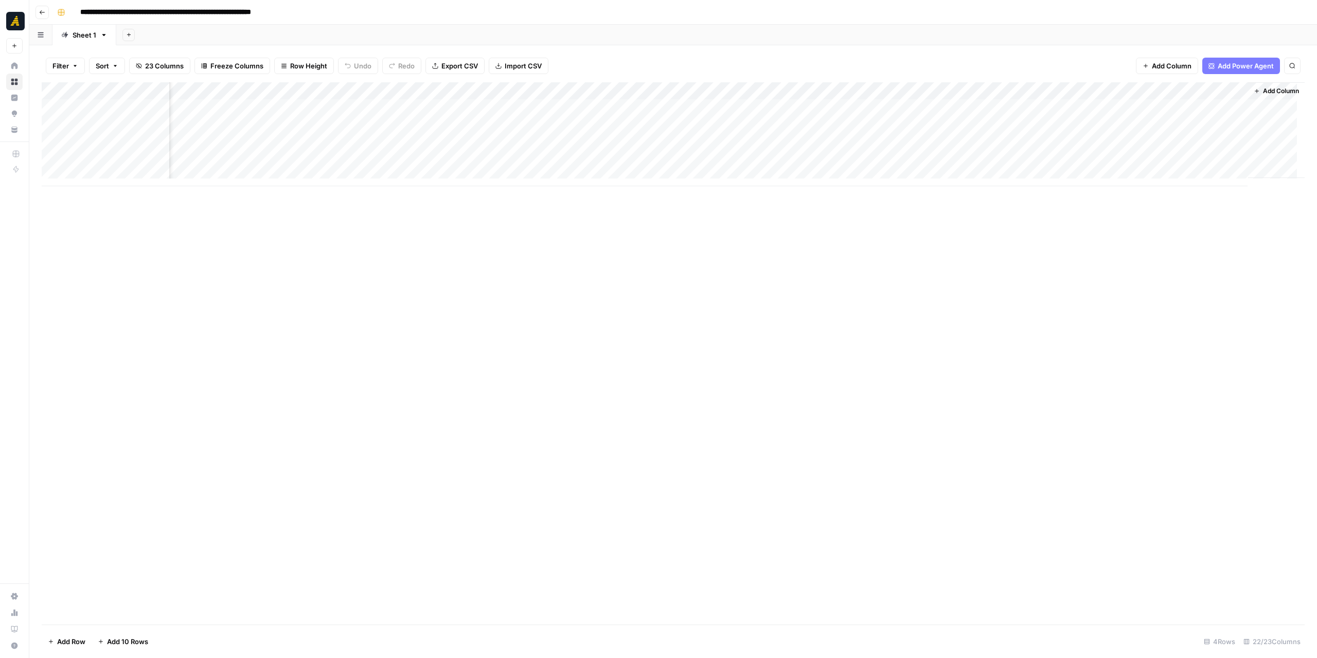
click at [943, 92] on div "Add Column" at bounding box center [673, 134] width 1263 height 104
click at [907, 189] on span "Remove Column" at bounding box center [921, 192] width 90 height 10
click at [631, 103] on span "Delete" at bounding box center [621, 106] width 22 height 10
click at [943, 92] on div "Add Column" at bounding box center [673, 134] width 1263 height 104
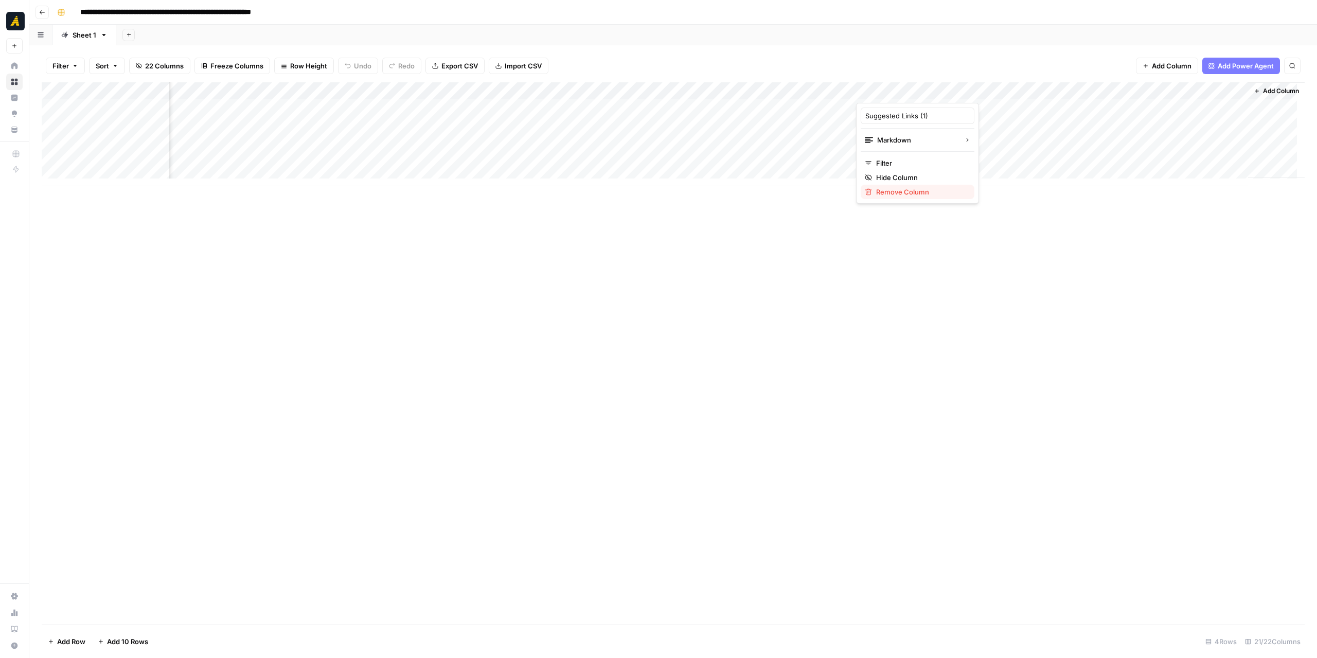
click at [907, 189] on span "Remove Column" at bounding box center [921, 192] width 90 height 10
drag, startPoint x: 615, startPoint y: 103, endPoint x: 702, endPoint y: 105, distance: 86.4
click at [616, 103] on span "Delete" at bounding box center [621, 106] width 22 height 10
click at [944, 93] on div "Add Column" at bounding box center [673, 134] width 1263 height 104
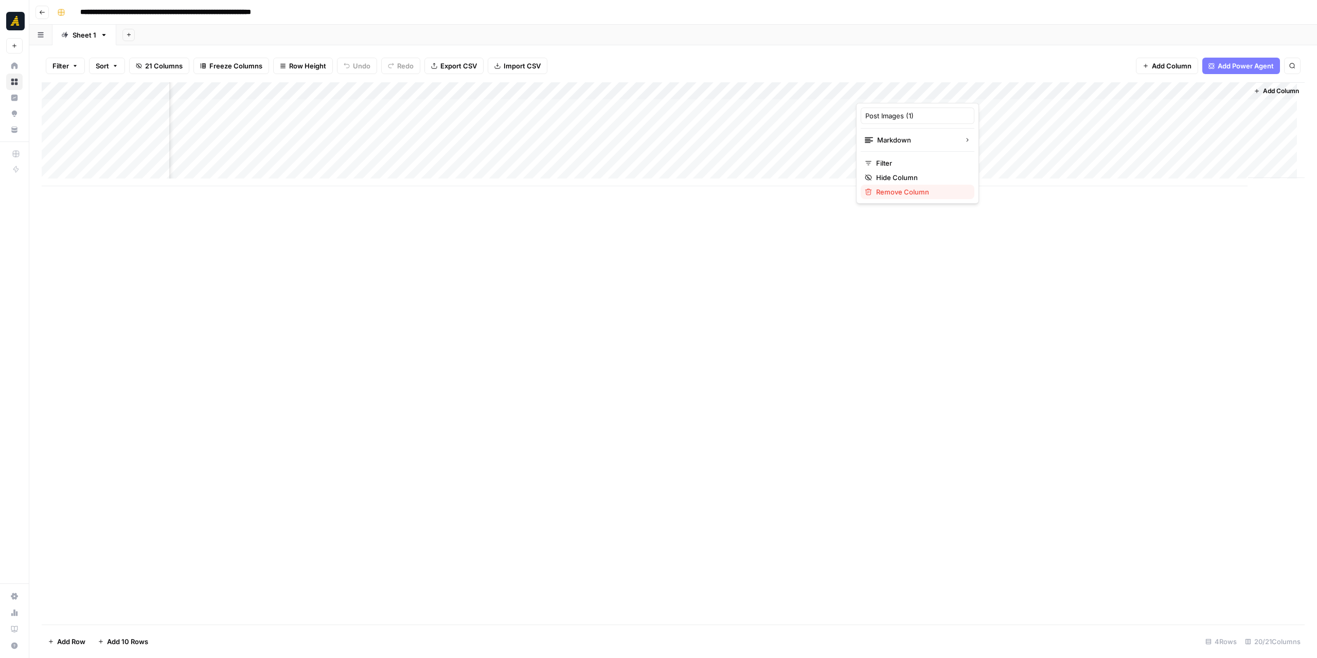
click at [895, 190] on span "Remove Column" at bounding box center [921, 192] width 90 height 10
click at [630, 105] on span "Delete" at bounding box center [621, 106] width 22 height 10
click at [847, 109] on div "Add Column" at bounding box center [673, 134] width 1263 height 104
